Goal: Task Accomplishment & Management: Use online tool/utility

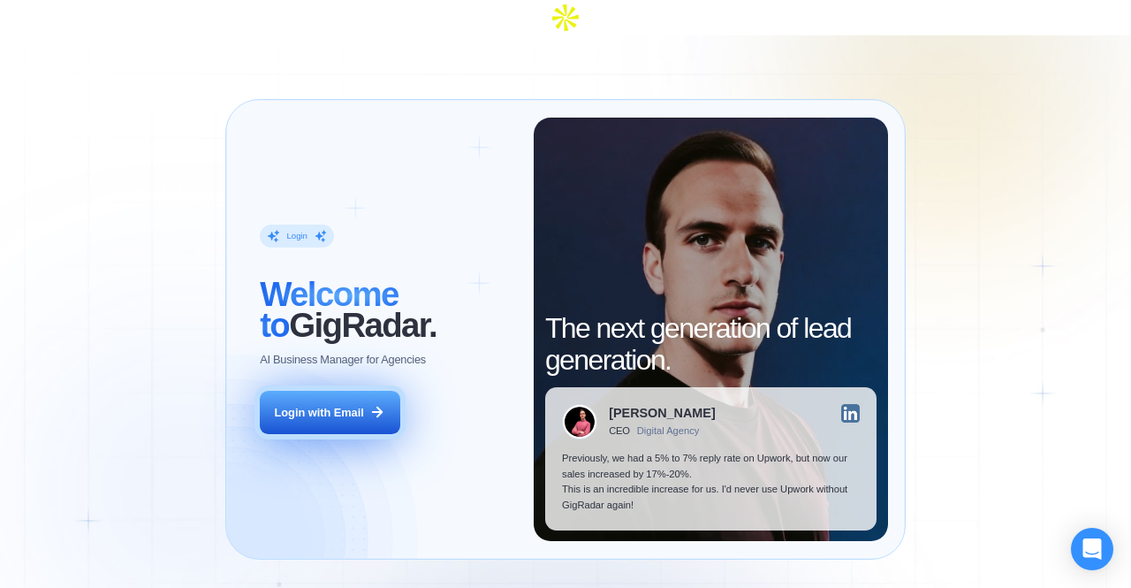
click at [316, 405] on div "Login with Email" at bounding box center [319, 413] width 89 height 16
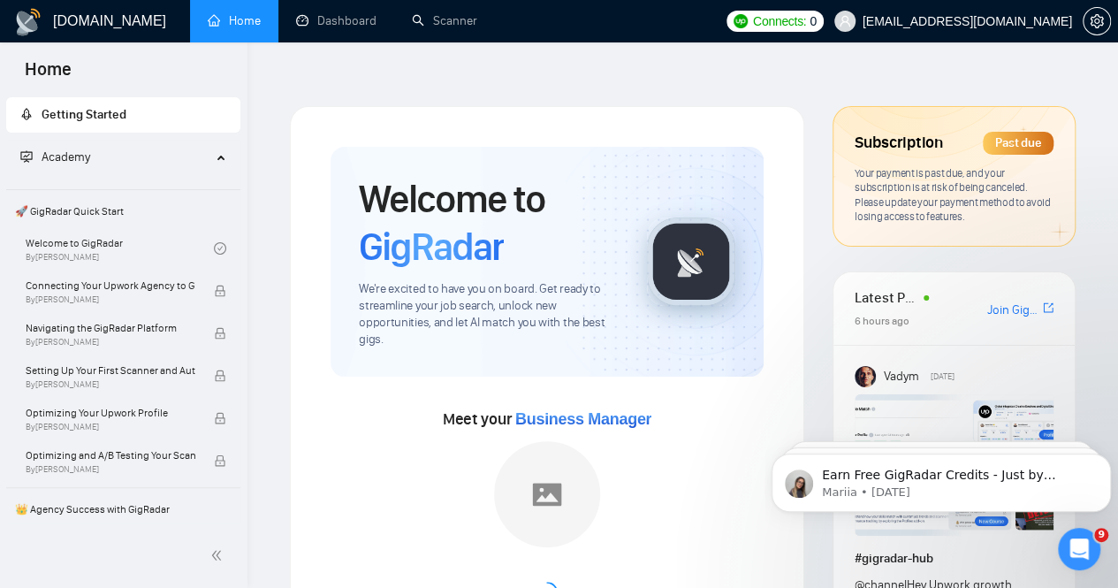
click at [1029, 132] on div "Past due" at bounding box center [1018, 143] width 71 height 23
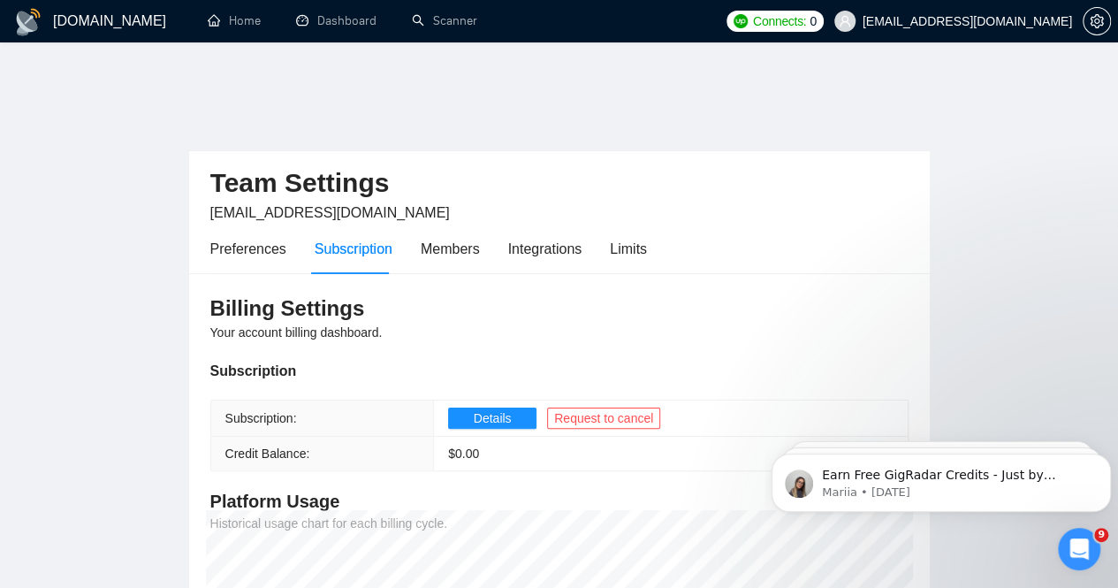
scroll to position [177, 0]
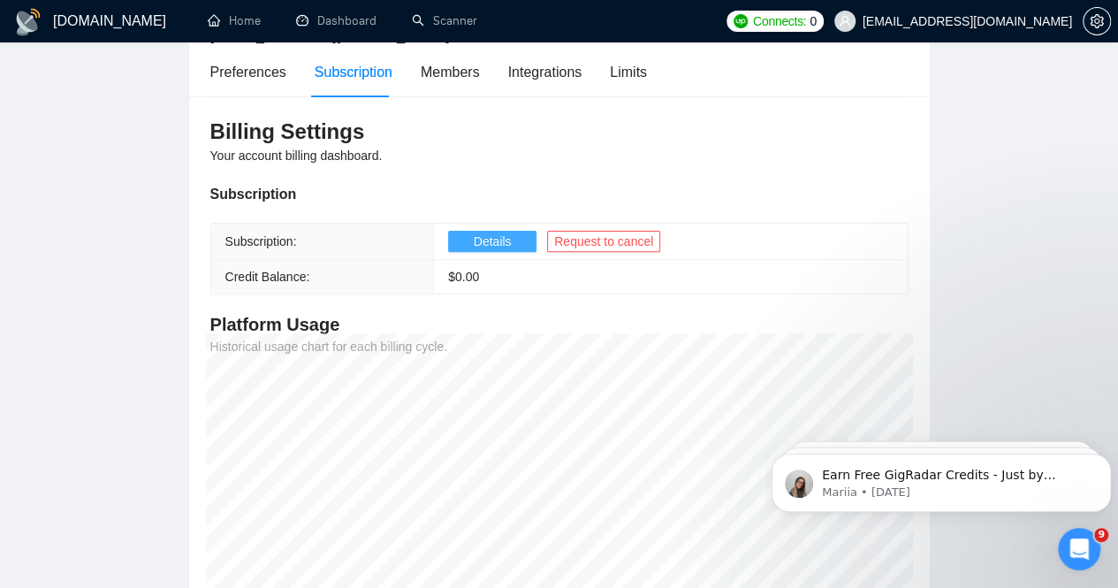
click at [474, 232] on span "Details" at bounding box center [493, 241] width 38 height 19
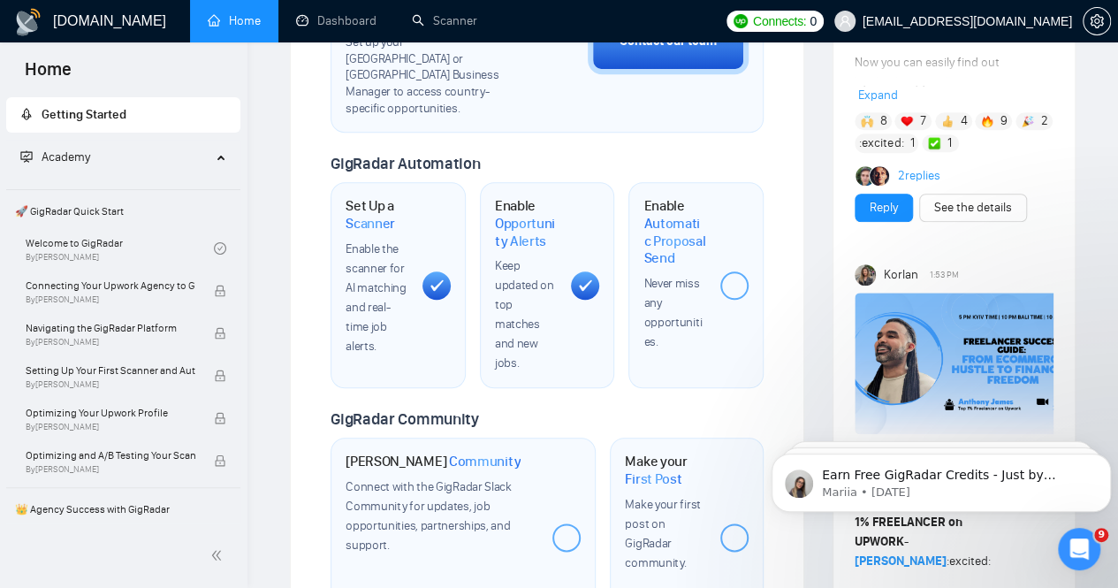
scroll to position [707, 0]
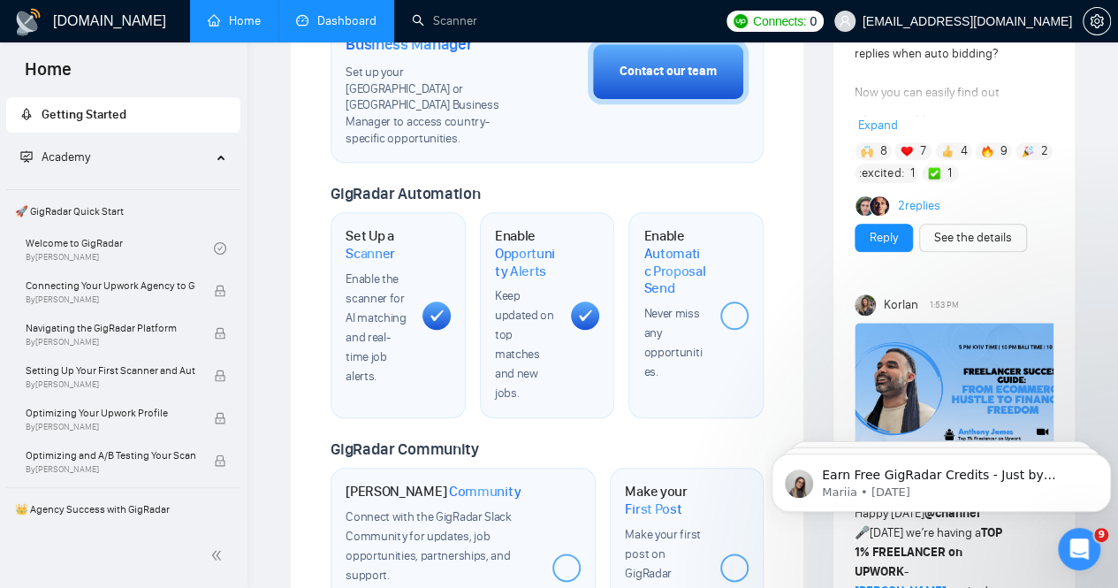
click at [330, 14] on link "Dashboard" at bounding box center [336, 20] width 80 height 15
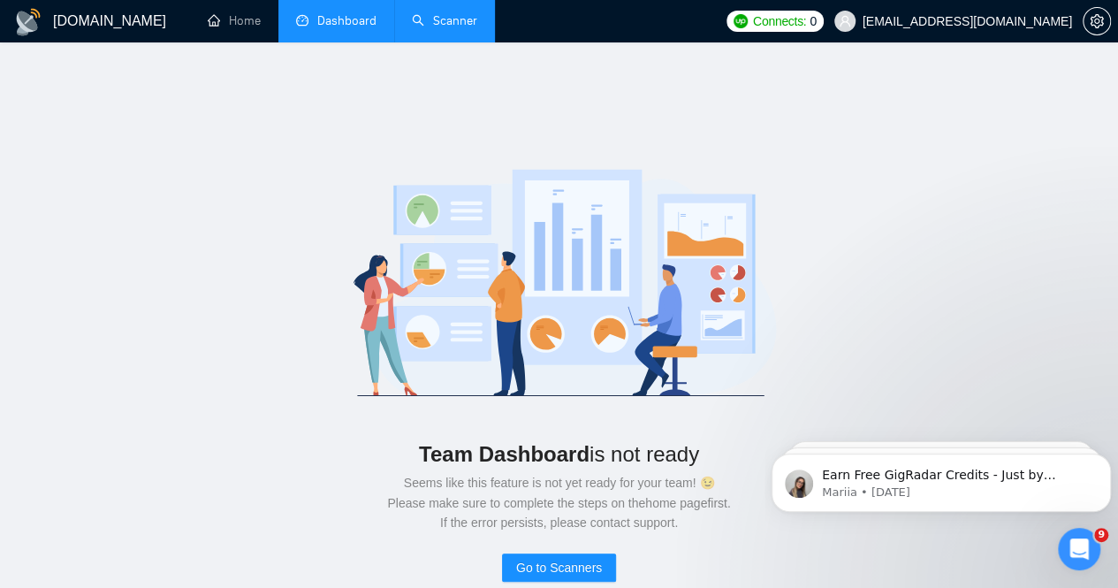
click at [453, 21] on link "Scanner" at bounding box center [444, 20] width 65 height 15
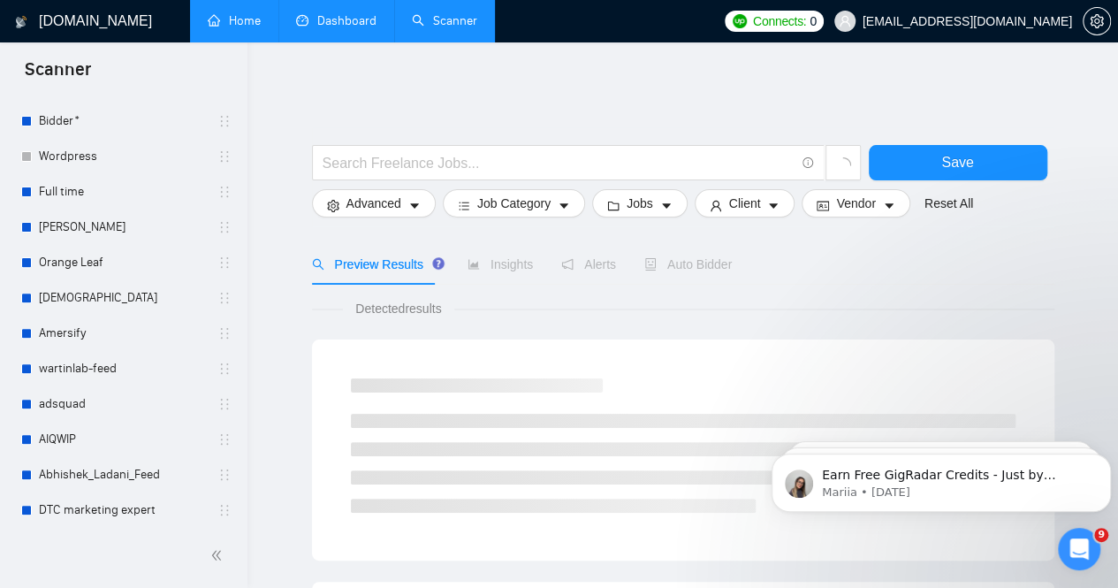
scroll to position [177, 0]
